Goal: Task Accomplishment & Management: Use online tool/utility

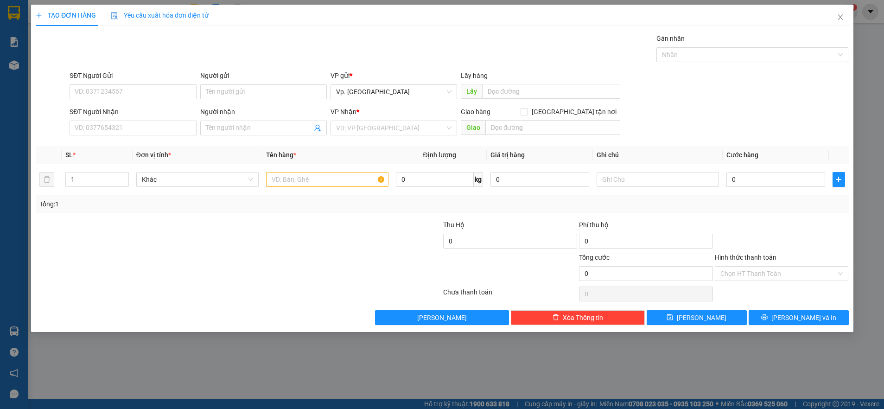
click at [839, 18] on div "TẠO ĐƠN HÀNG Yêu cầu xuất hóa đơn điện tử Transit Pickup Surcharge Ids Transit …" at bounding box center [442, 204] width 884 height 409
click at [840, 18] on div "TẠO ĐƠN HÀNG Yêu cầu xuất hóa đơn điện tử Transit Pickup Surcharge Ids Transit …" at bounding box center [442, 204] width 884 height 409
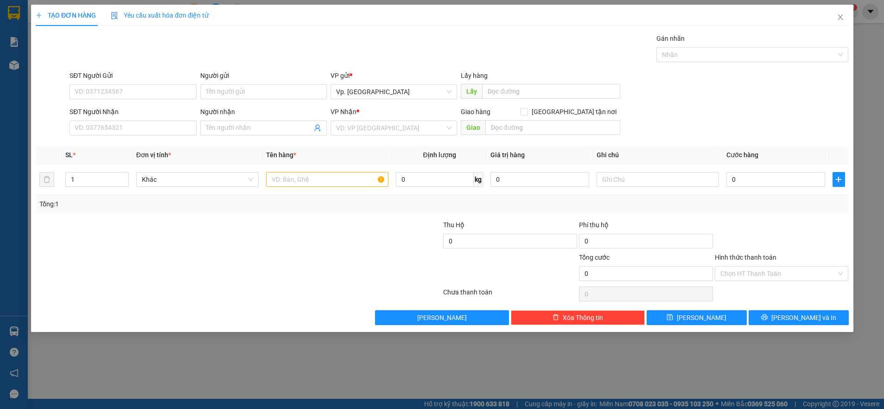
click at [840, 18] on div "TẠO ĐƠN HÀNG Yêu cầu xuất hóa đơn điện tử Transit Pickup Surcharge Ids Transit …" at bounding box center [442, 204] width 884 height 409
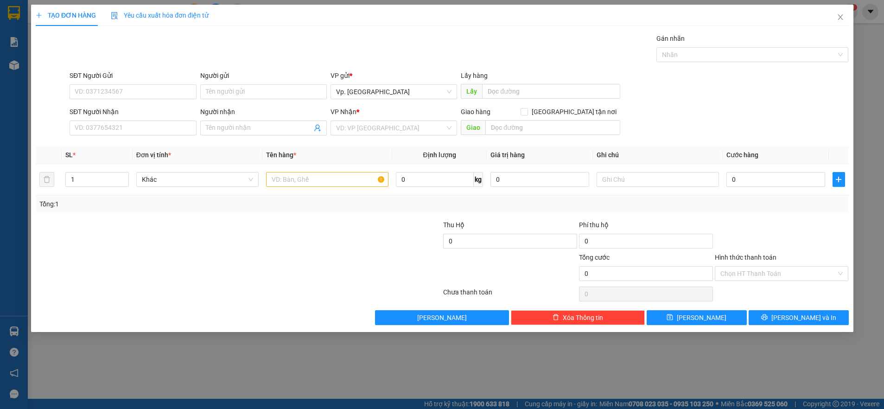
click at [840, 18] on div "TẠO ĐƠN HÀNG Yêu cầu xuất hóa đơn điện tử Transit Pickup Surcharge Ids Transit …" at bounding box center [442, 204] width 884 height 409
drag, startPoint x: 840, startPoint y: 18, endPoint x: 857, endPoint y: 19, distance: 16.7
click at [846, 18] on div "TẠO ĐƠN HÀNG Yêu cầu xuất hóa đơn điện tử Transit Pickup Surcharge Ids Transit …" at bounding box center [442, 204] width 884 height 409
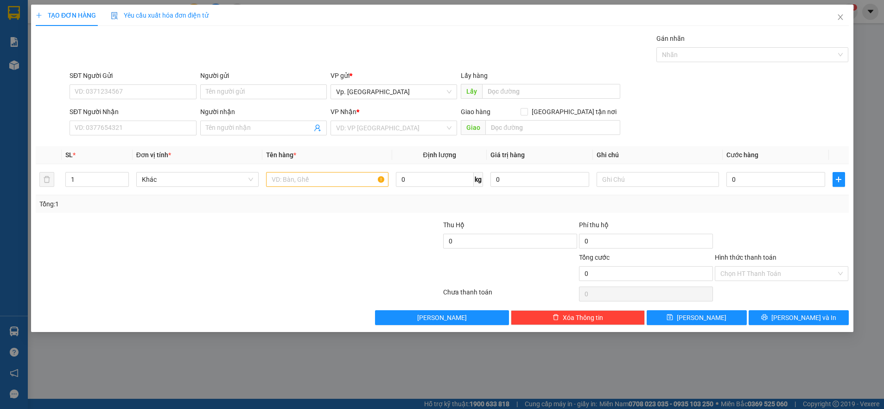
click at [860, 19] on div "TẠO ĐƠN HÀNG Yêu cầu xuất hóa đơn điện tử Transit Pickup Surcharge Ids Transit …" at bounding box center [442, 204] width 884 height 409
drag, startPoint x: 860, startPoint y: 19, endPoint x: 459, endPoint y: 244, distance: 459.7
click at [840, 26] on div "TẠO ĐƠN HÀNG Yêu cầu xuất hóa đơn điện tử Transit Pickup Surcharge Ids Transit …" at bounding box center [442, 204] width 884 height 409
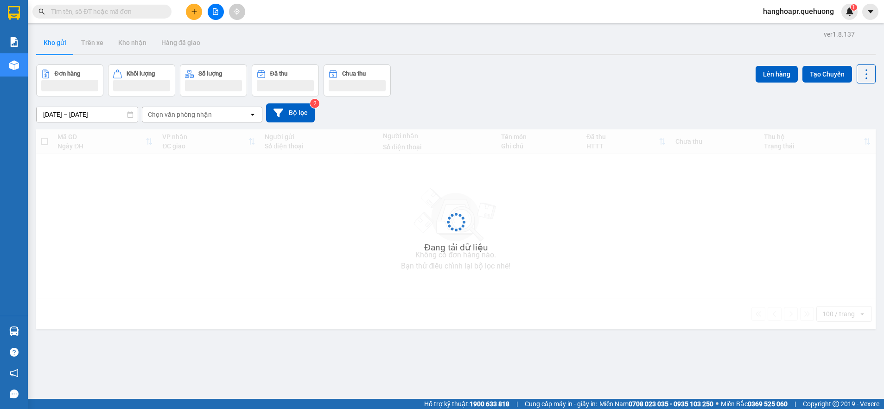
click at [116, 11] on input "text" at bounding box center [105, 11] width 109 height 10
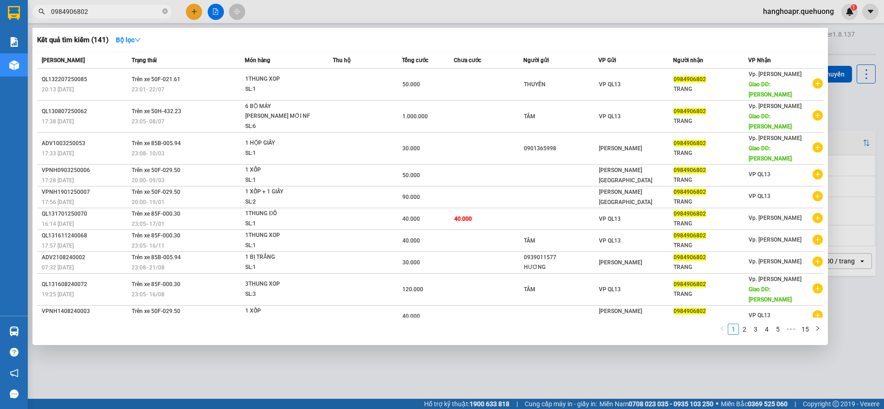
click at [99, 13] on input "0984906802" at bounding box center [105, 11] width 109 height 10
type input "0984906802"
